Goal: Task Accomplishment & Management: Use online tool/utility

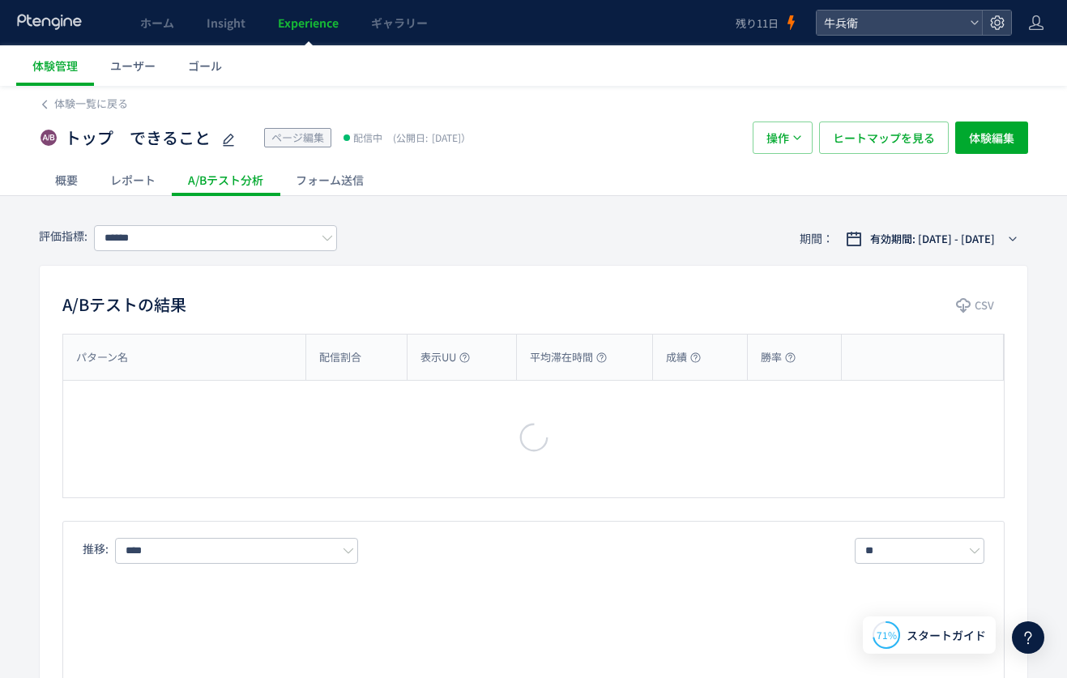
type input "****"
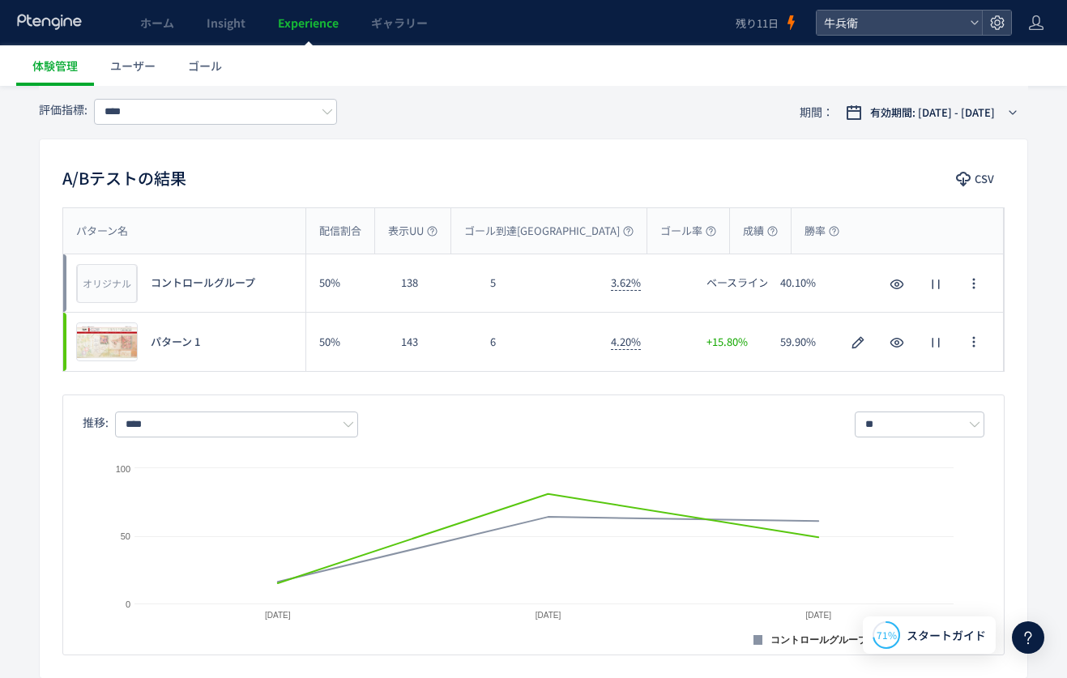
scroll to position [249, 0]
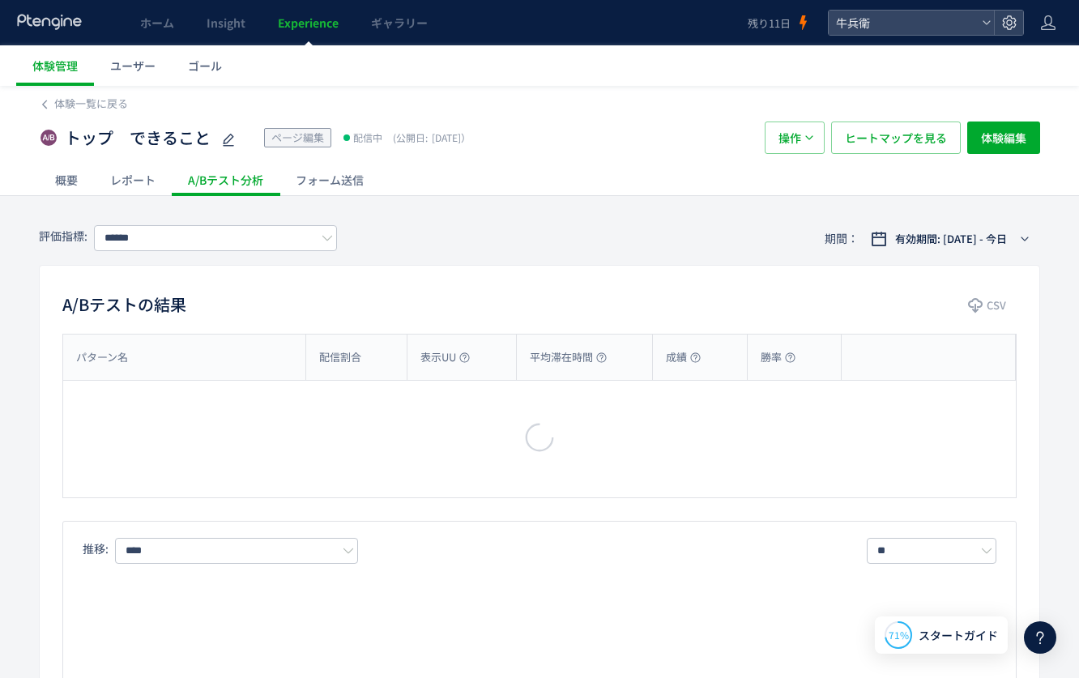
type input "****"
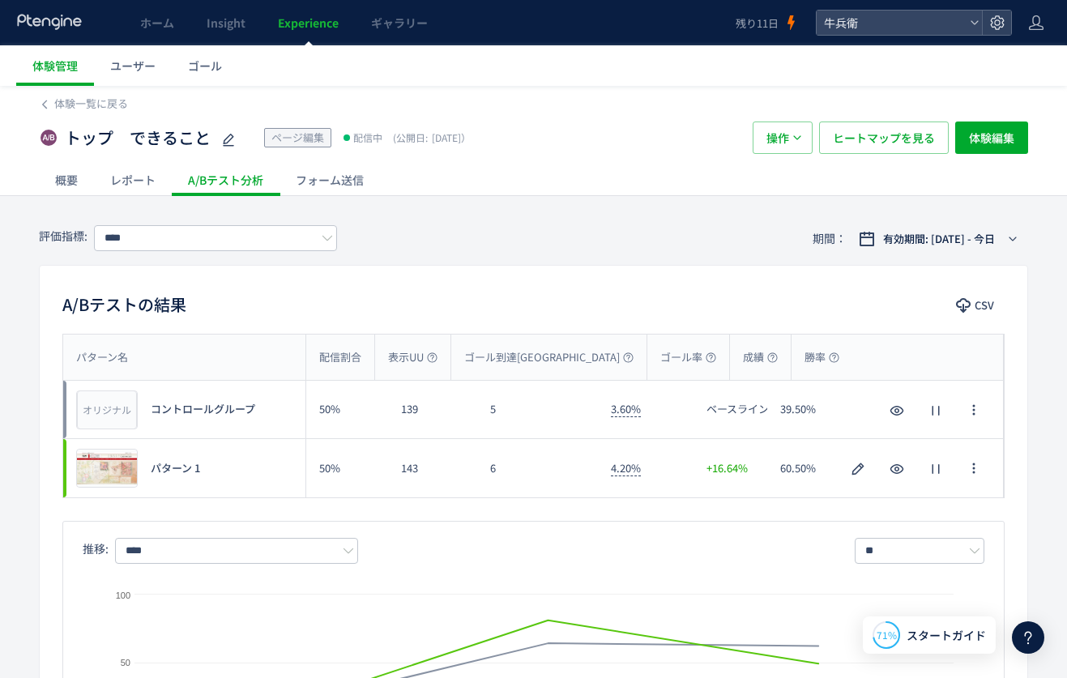
click at [28, 20] on use at bounding box center [49, 21] width 64 height 15
